Goal: Find specific page/section: Find specific page/section

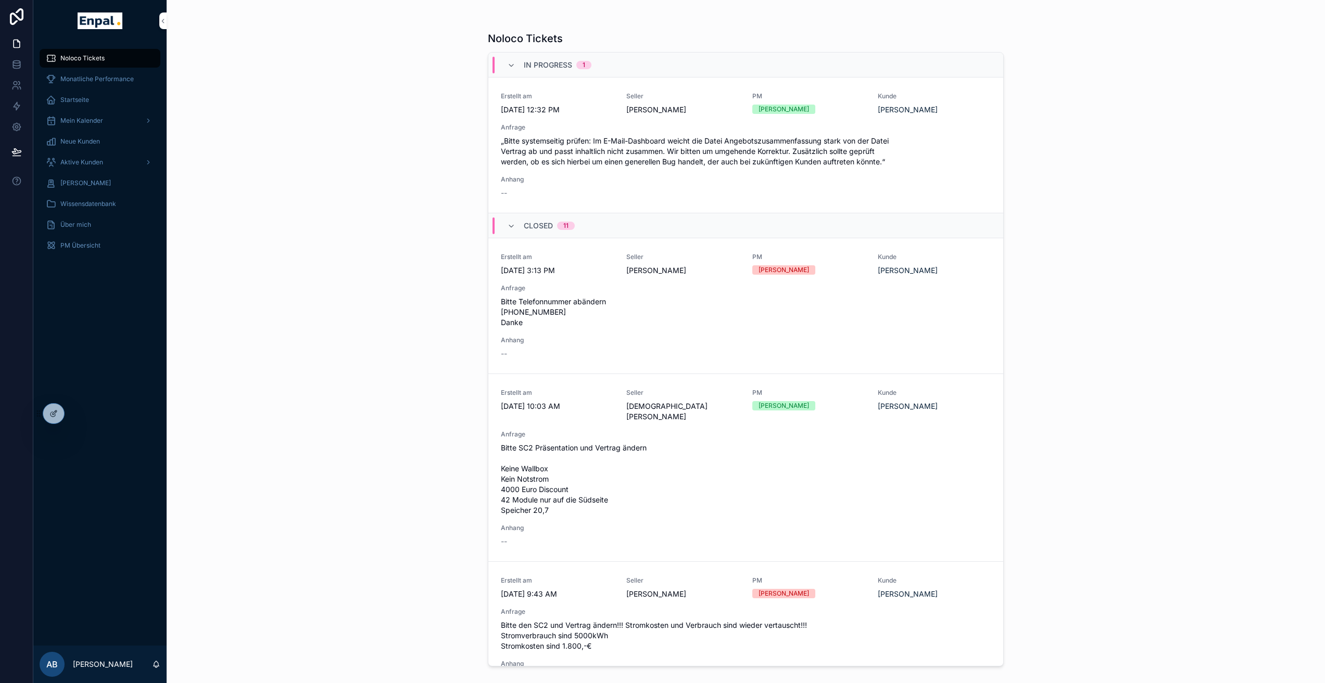
click at [0, 0] on icon at bounding box center [0, 0] width 0 height 0
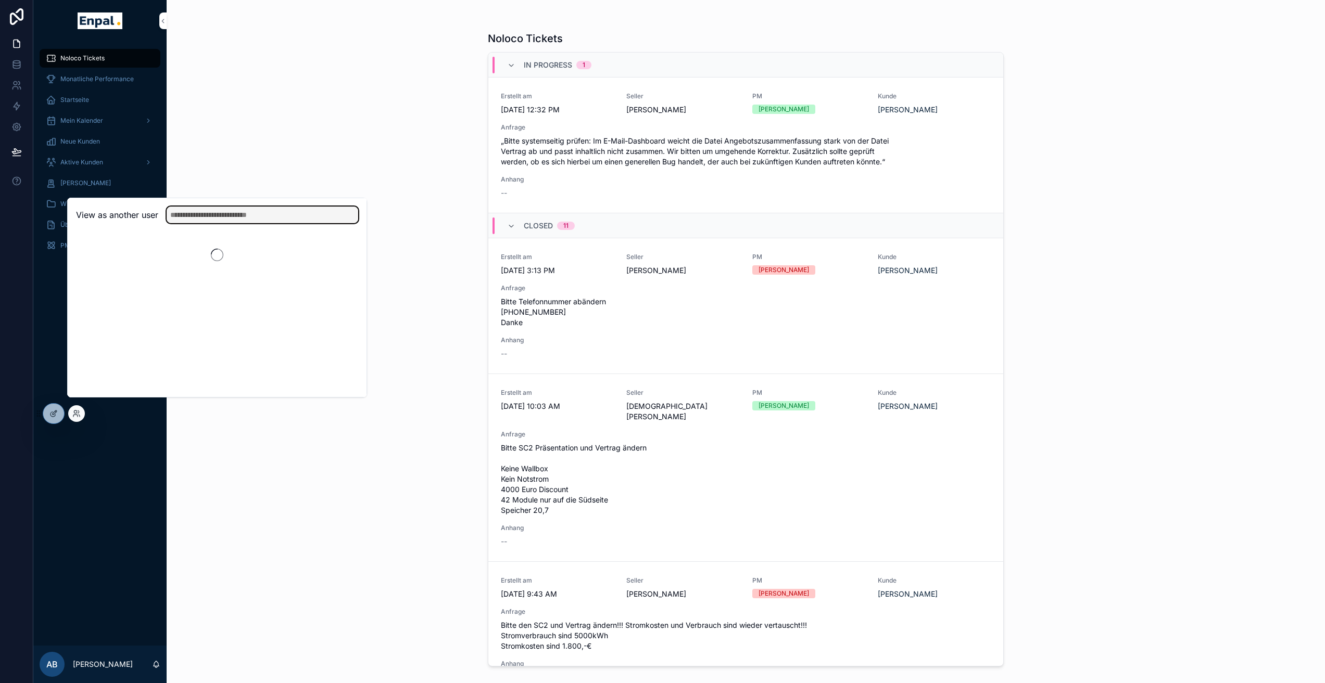
click at [223, 222] on input "text" at bounding box center [263, 215] width 192 height 17
type input "*****"
click at [0, 0] on button "Select" at bounding box center [0, 0] width 0 height 0
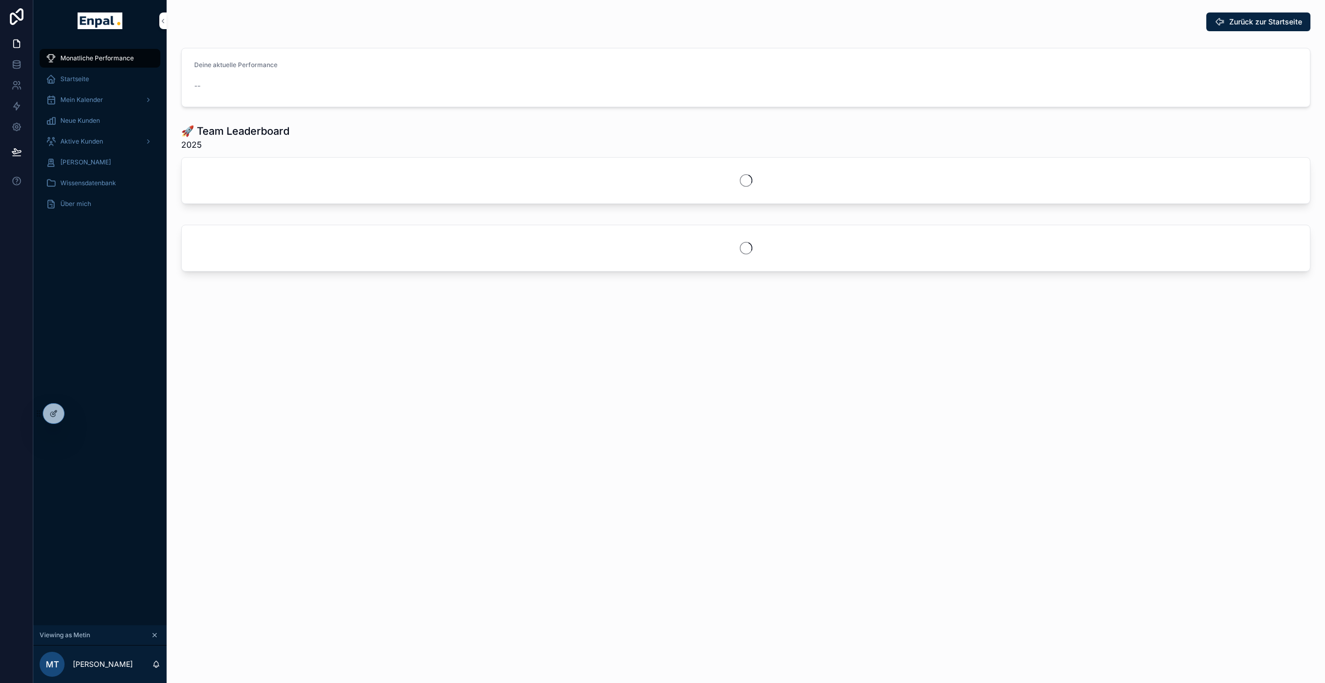
click at [97, 138] on span "Aktive Kunden" at bounding box center [81, 141] width 43 height 8
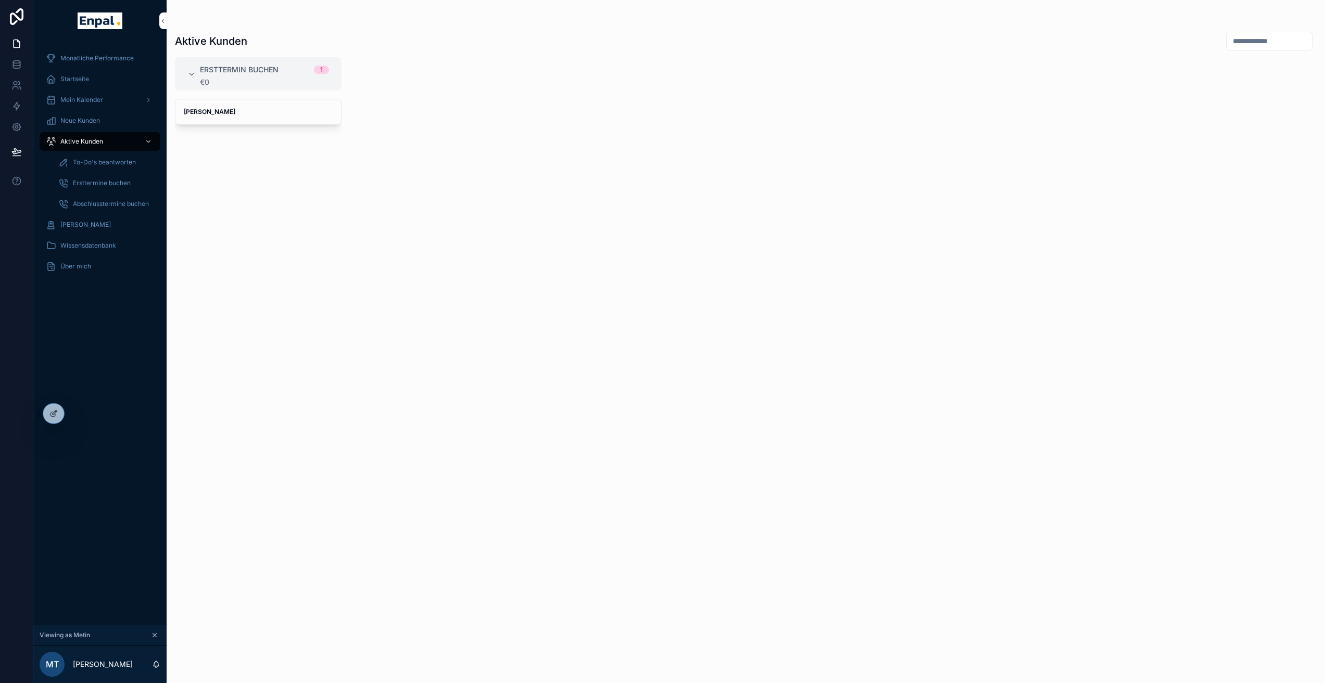
click at [215, 115] on strong "Dagmar Neudeck" at bounding box center [210, 112] width 52 height 8
